Goal: Find specific page/section: Find specific page/section

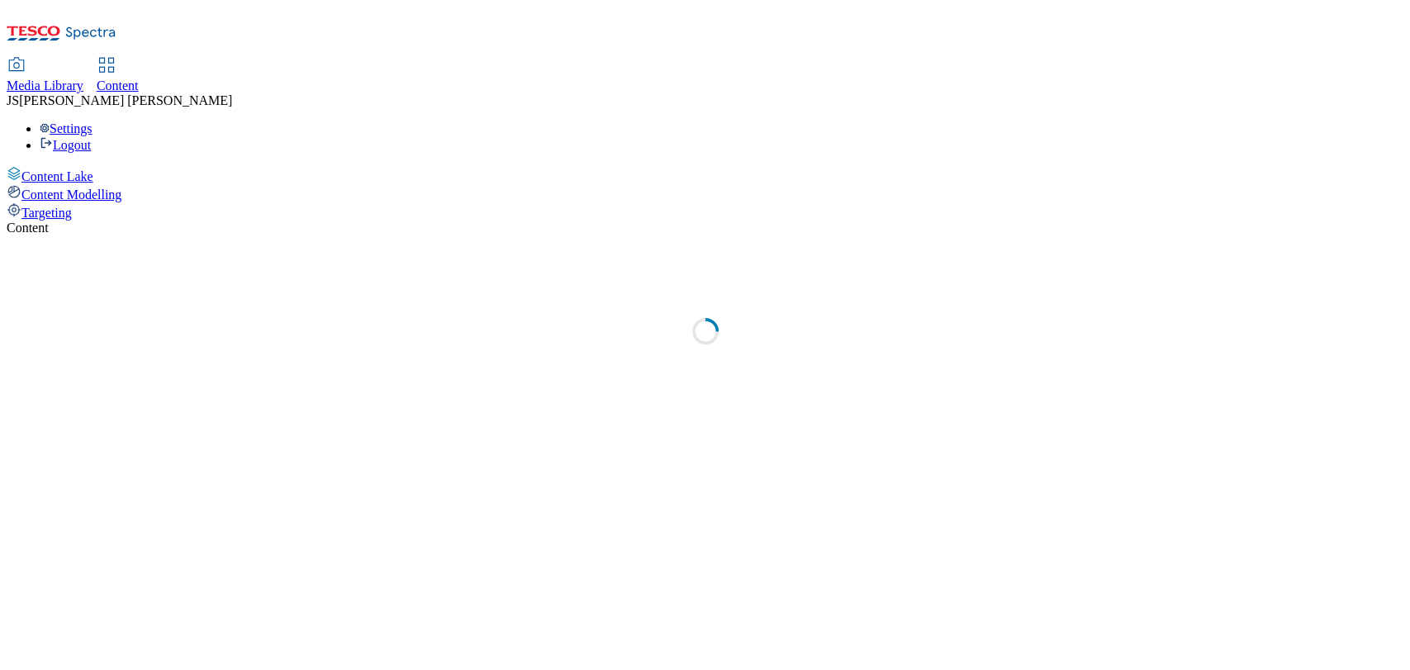
select select "ghs-uk"
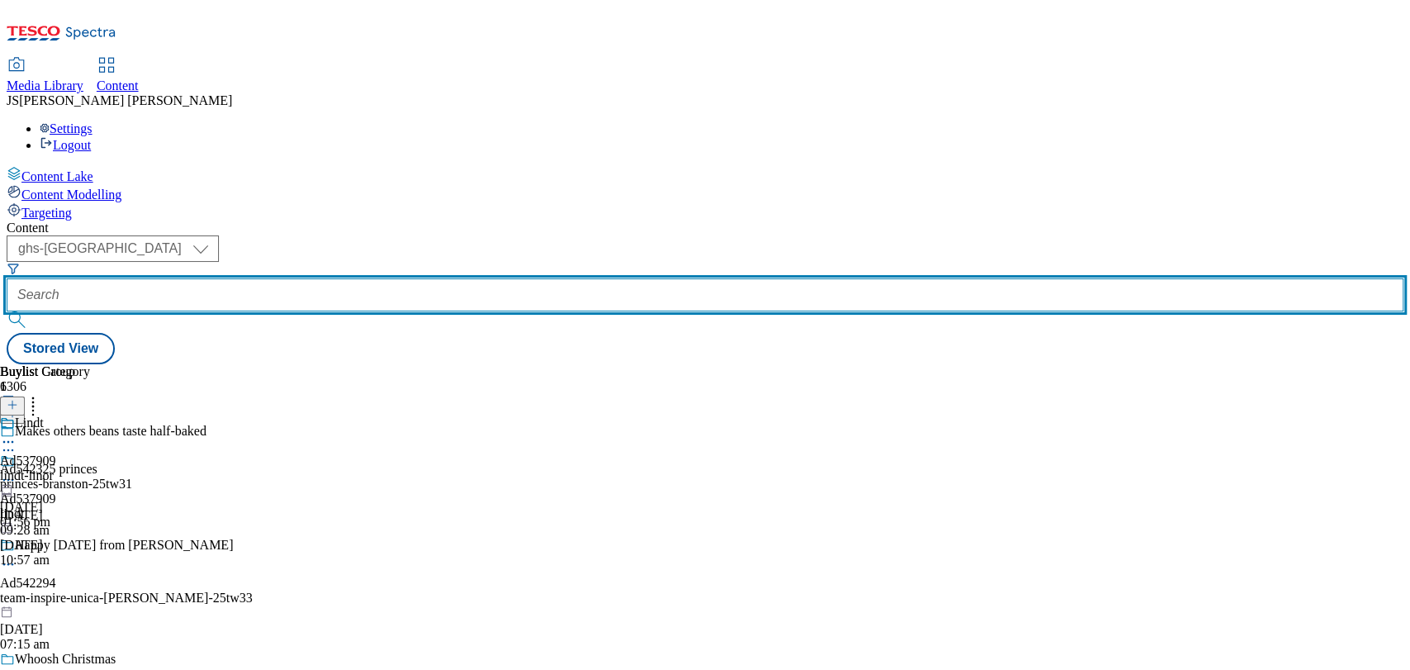
click at [392, 278] on input "text" at bounding box center [705, 294] width 1397 height 33
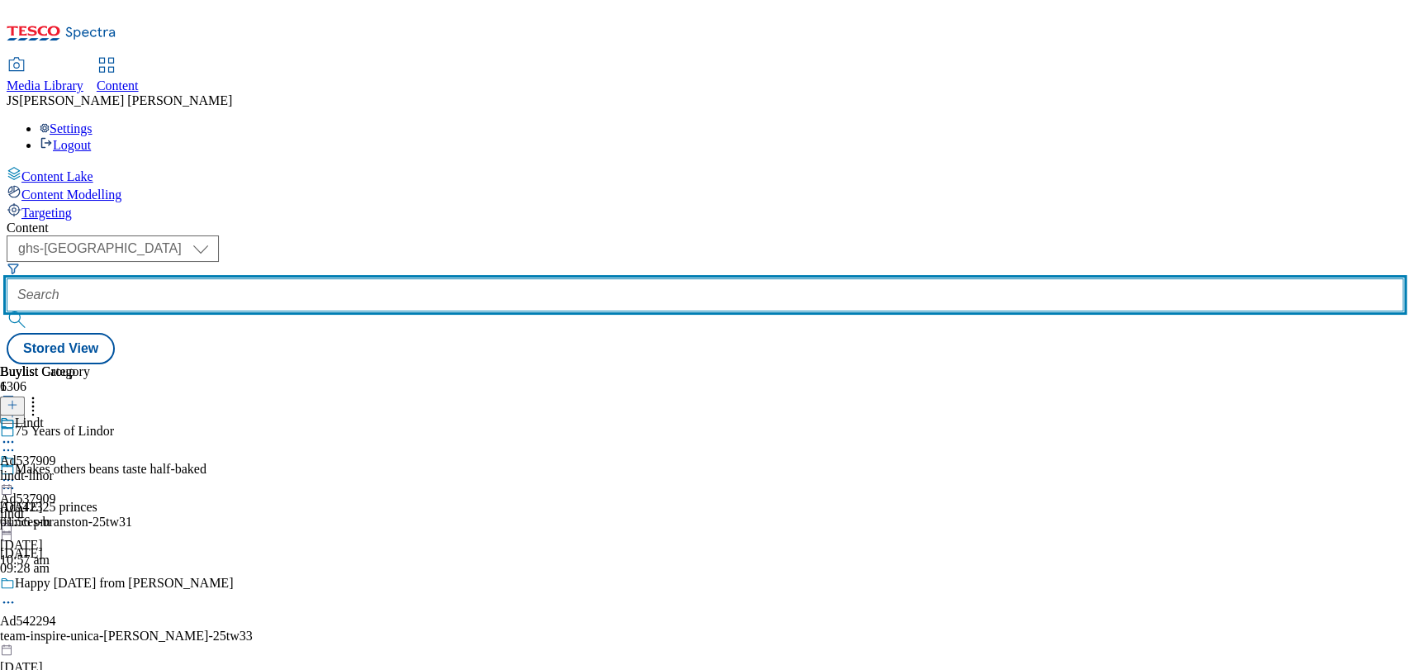
paste input "obrien-fine-foods-bearfields-25tw31"
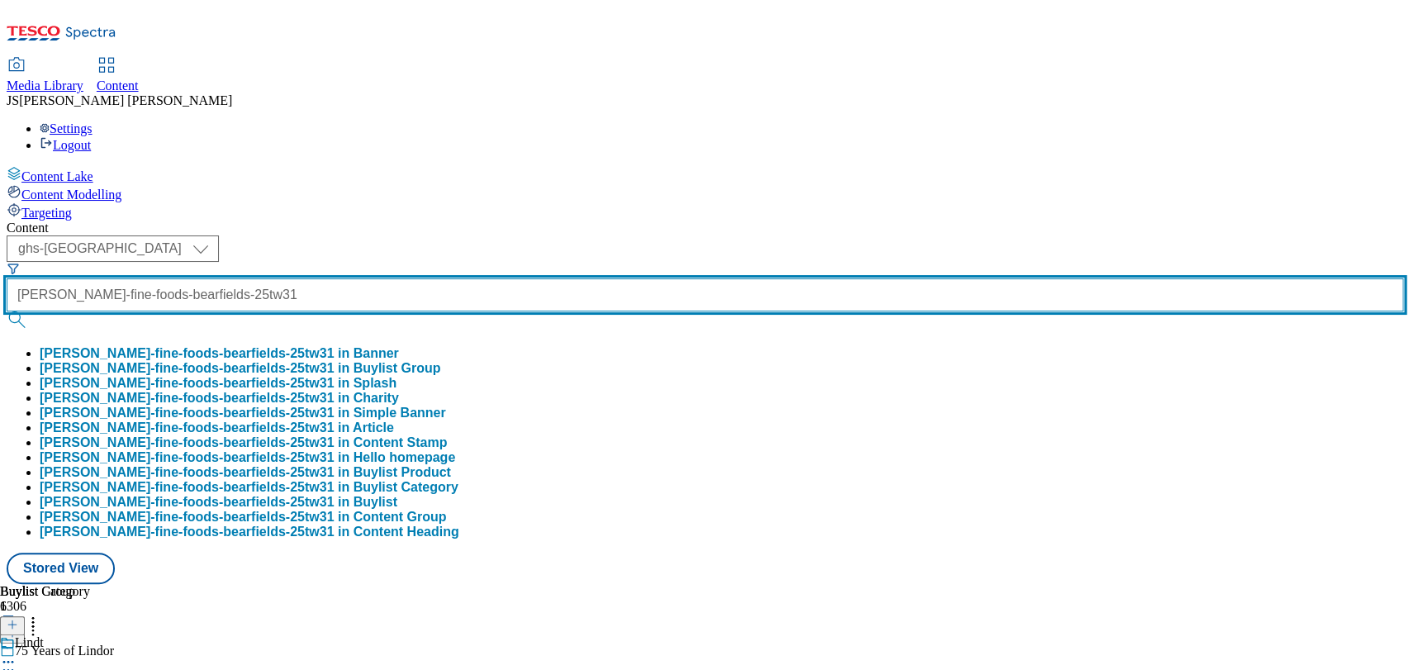
type input "obrien-fine-foods-bearfields-25tw31"
click at [7, 311] on button "submit" at bounding box center [18, 319] width 23 height 17
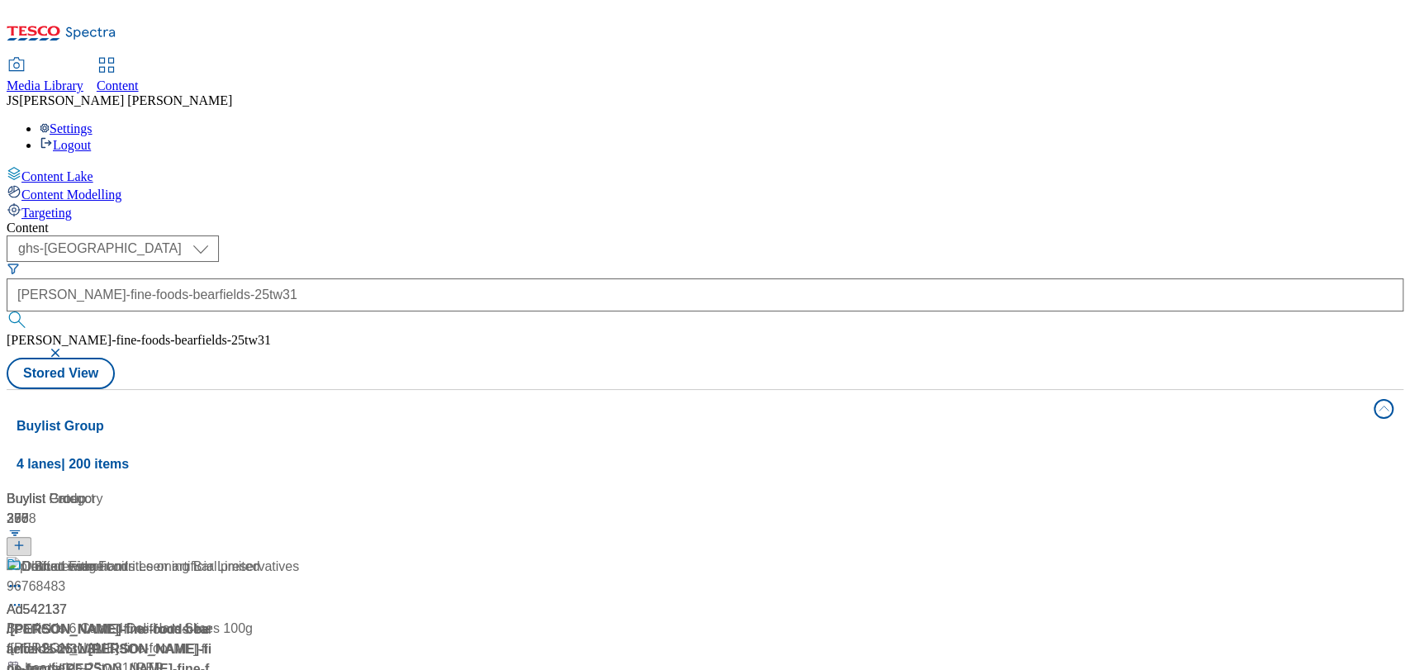
click at [324, 557] on div "Delicatessen ham Ad542137 / obrien-fine-foods-bearfields-25tw31 15 Sept 2025 12…" at bounding box center [165, 638] width 317 height 162
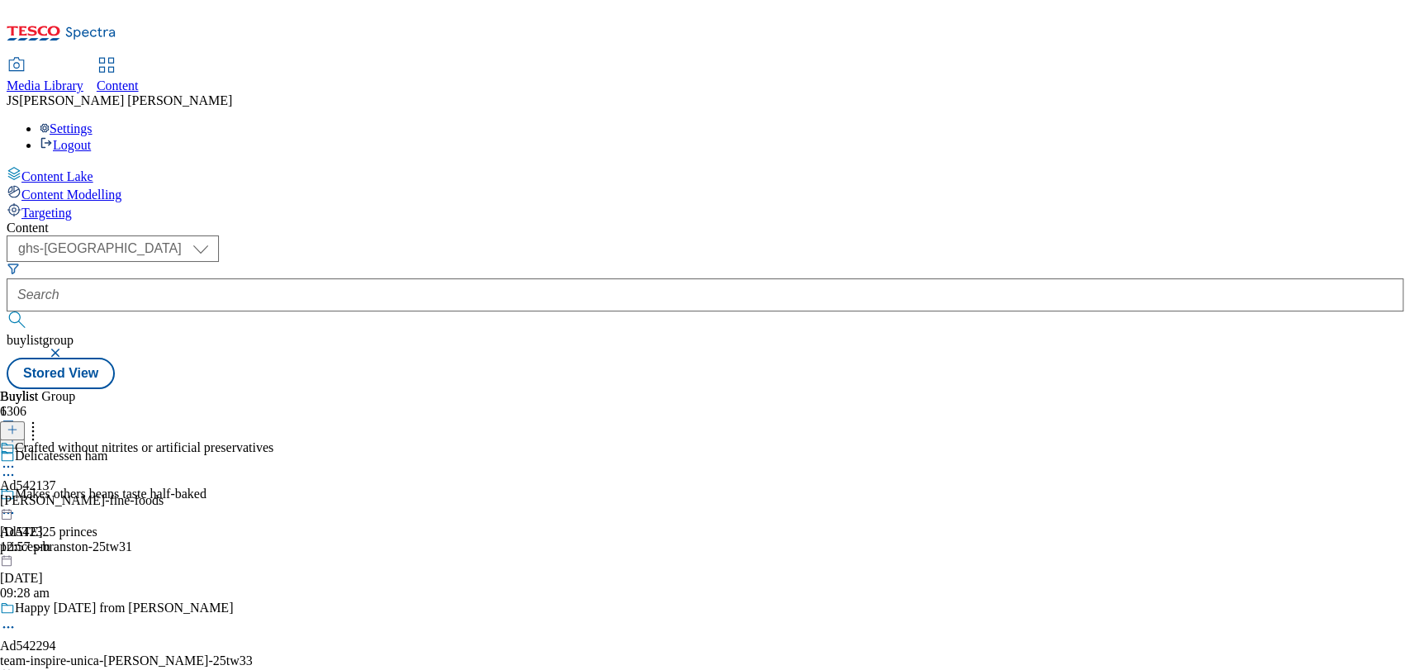
click at [273, 493] on div "obrien-fine-foods" at bounding box center [136, 500] width 273 height 15
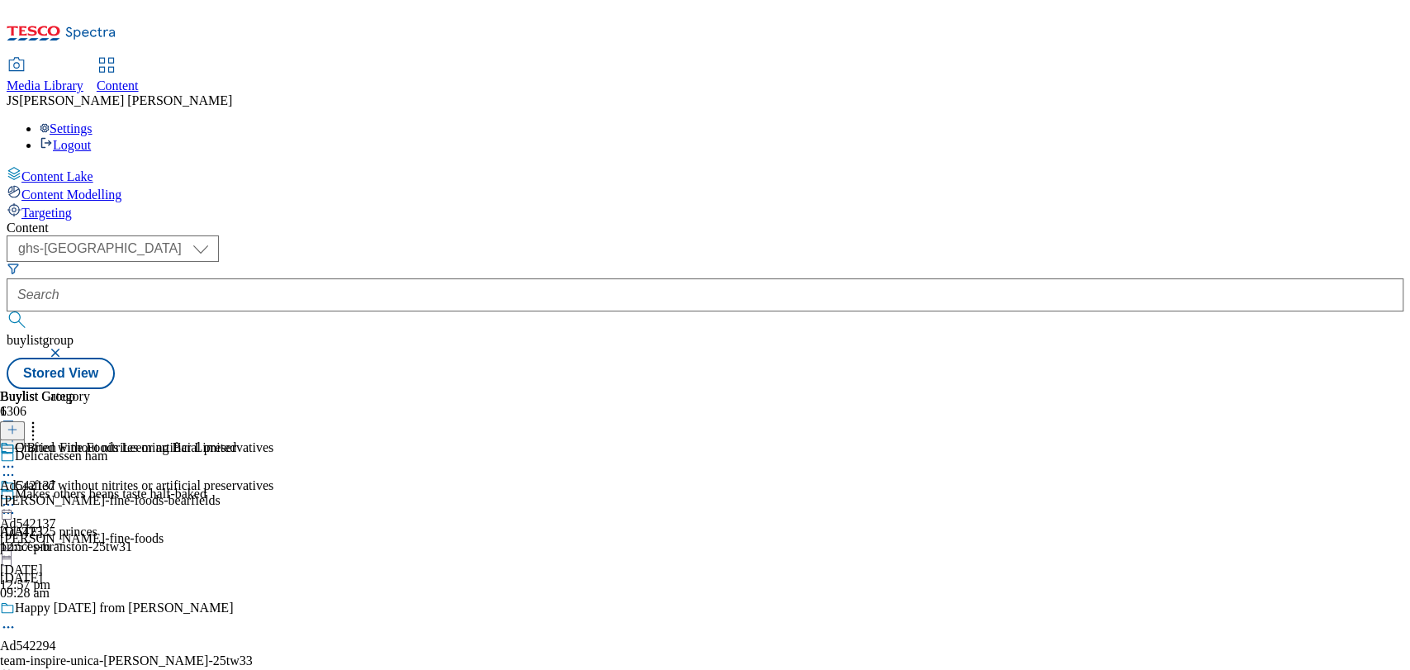
click at [236, 440] on div "O'Brien Fine Foods Leeming Bar Limited Ad542137 obrien-fine-foods-bearfields 15…" at bounding box center [118, 497] width 236 height 114
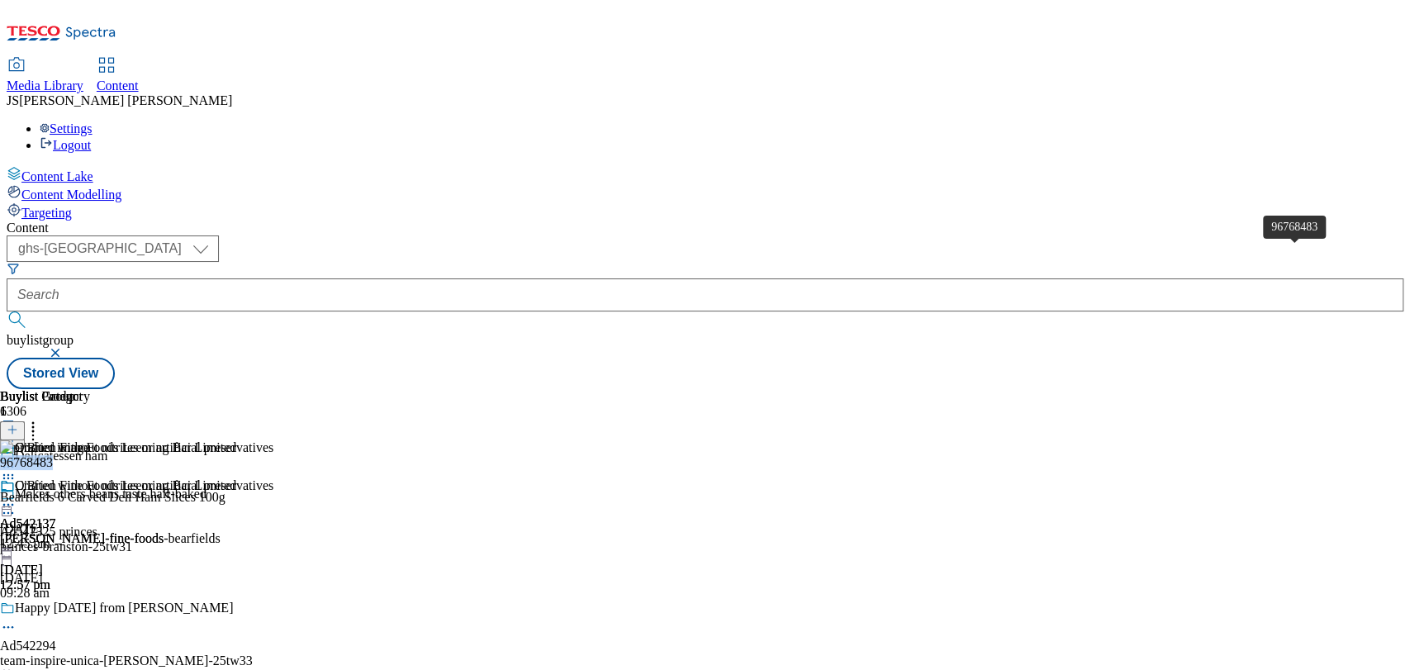
drag, startPoint x: 1296, startPoint y: 252, endPoint x: 1233, endPoint y: 256, distance: 62.9
click at [53, 455] on div "96768483" at bounding box center [26, 462] width 53 height 15
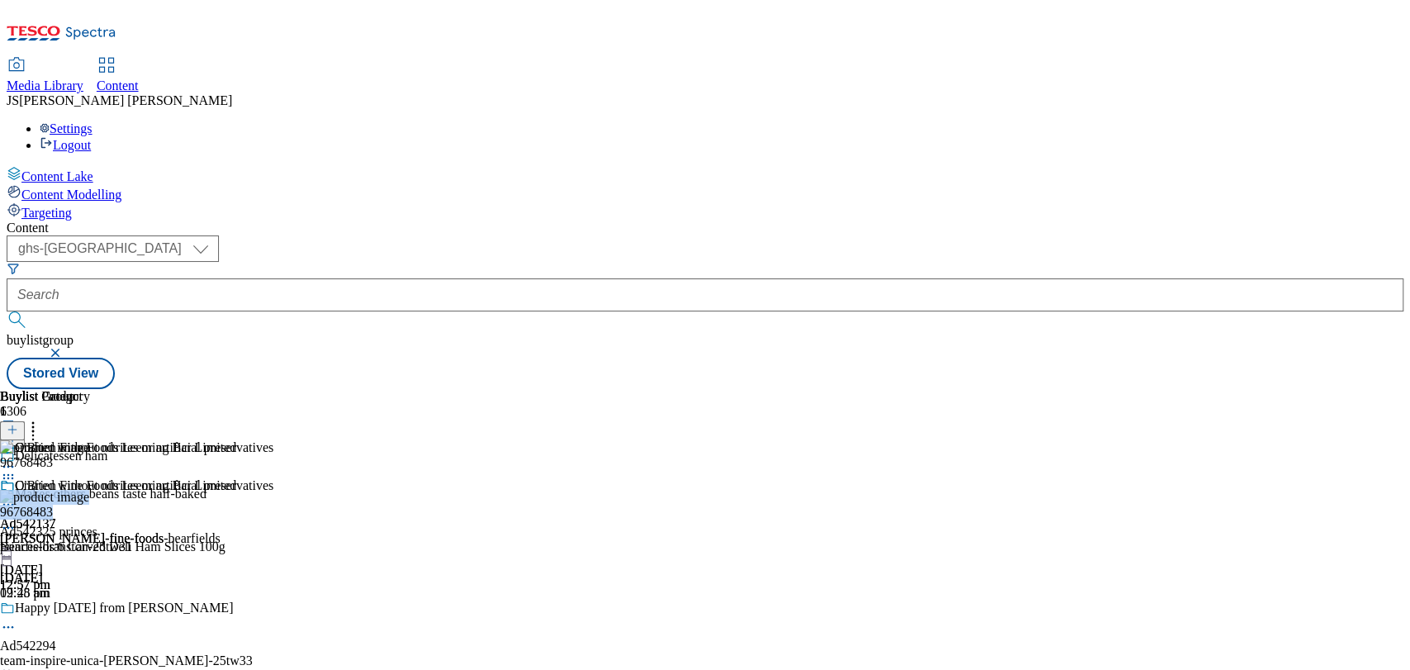
drag, startPoint x: 1310, startPoint y: 253, endPoint x: 1226, endPoint y: 253, distance: 84.2
click at [225, 490] on div "96768483 Bearfields 6 Carved Deli Ham Slices 100g 15 Sept 2025 12:45 pm" at bounding box center [112, 545] width 225 height 111
